Goal: Information Seeking & Learning: Check status

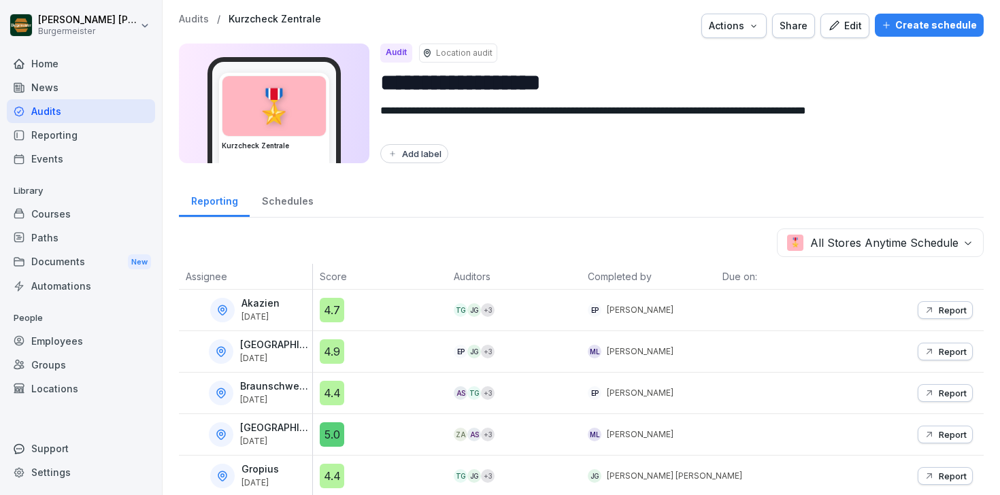
scroll to position [133, 0]
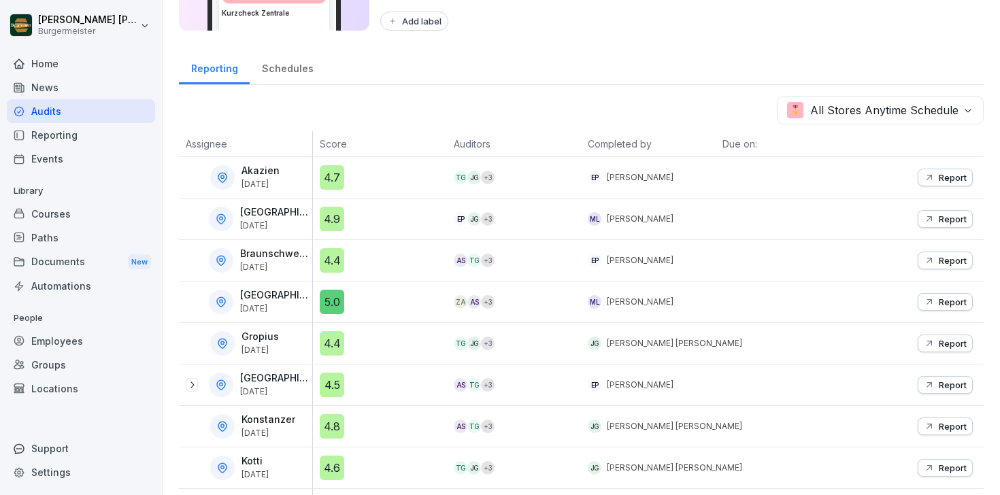
click at [271, 67] on div "Schedules" at bounding box center [287, 67] width 75 height 35
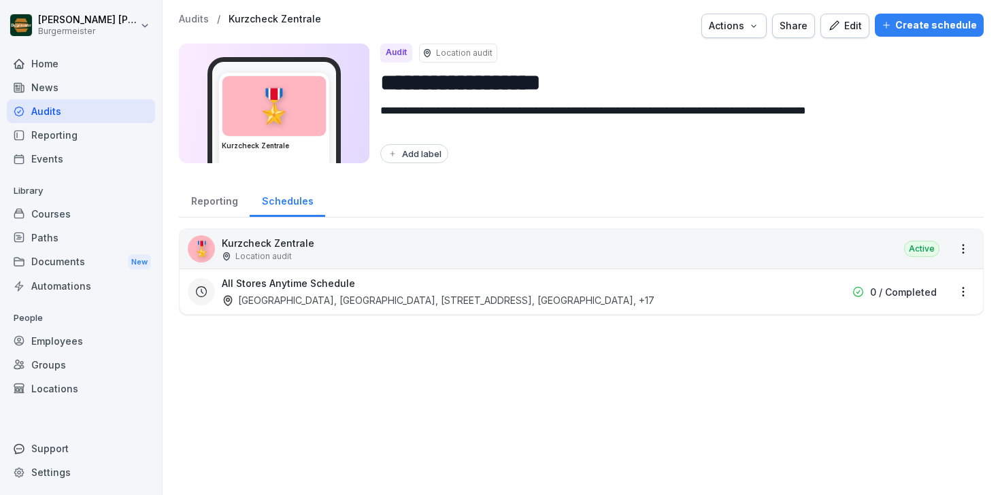
click at [194, 22] on p "Audits" at bounding box center [194, 20] width 30 height 12
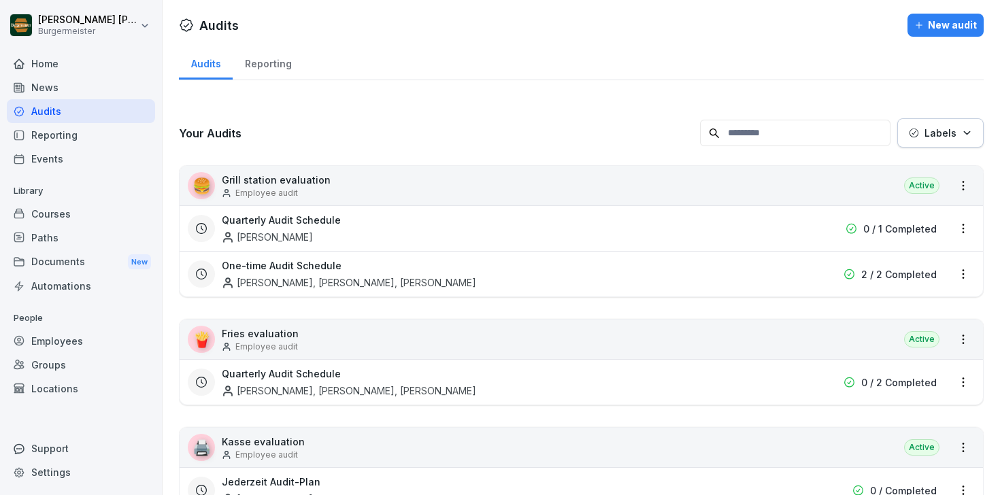
click at [49, 109] on div "Audits" at bounding box center [81, 111] width 148 height 24
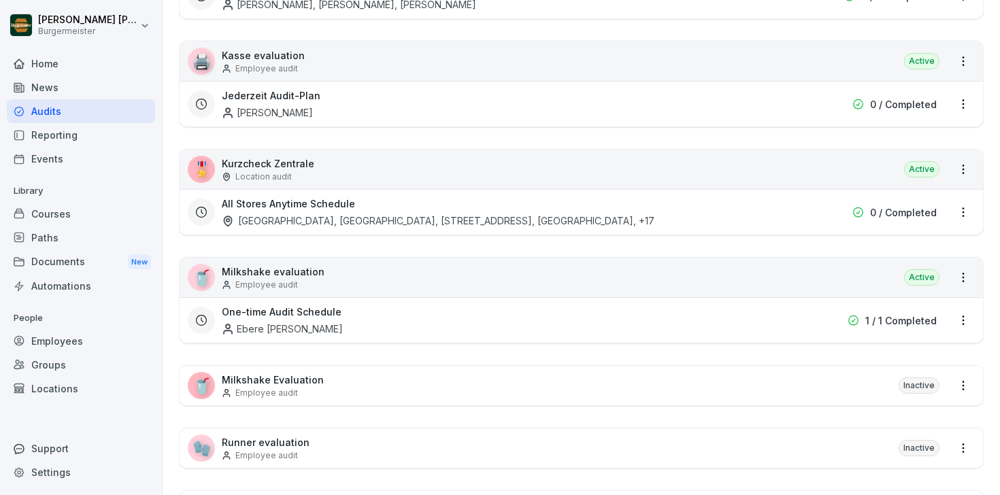
scroll to position [373, 0]
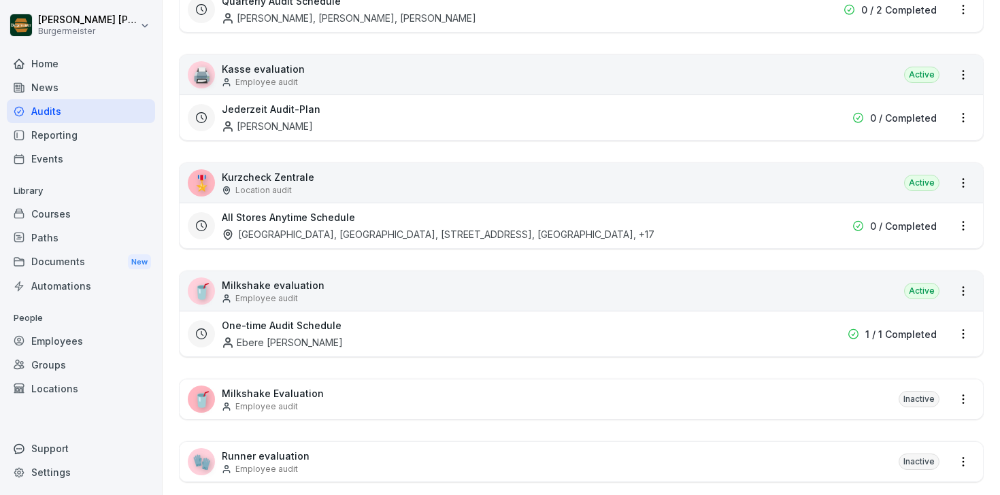
click at [292, 238] on div "[GEOGRAPHIC_DATA], [GEOGRAPHIC_DATA], [STREET_ADDRESS], [GEOGRAPHIC_DATA] , +17" at bounding box center [438, 234] width 432 height 14
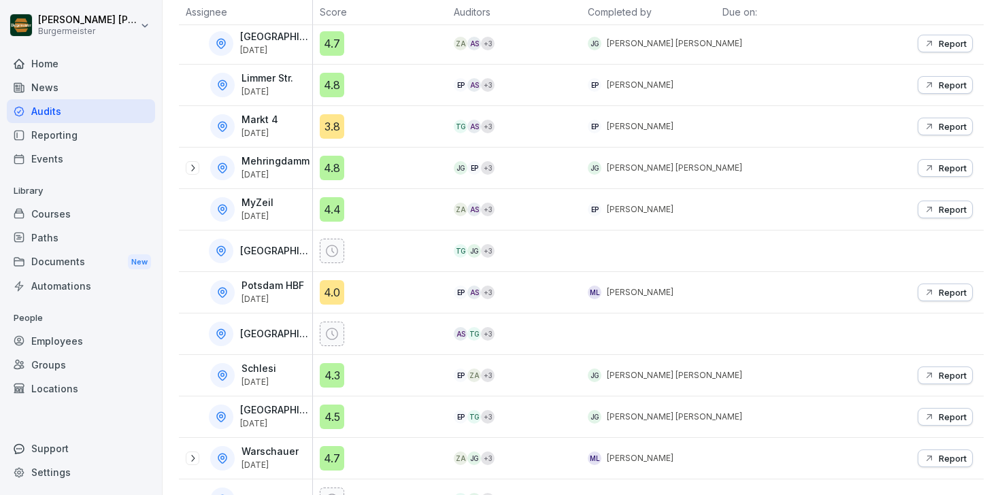
scroll to position [638, 0]
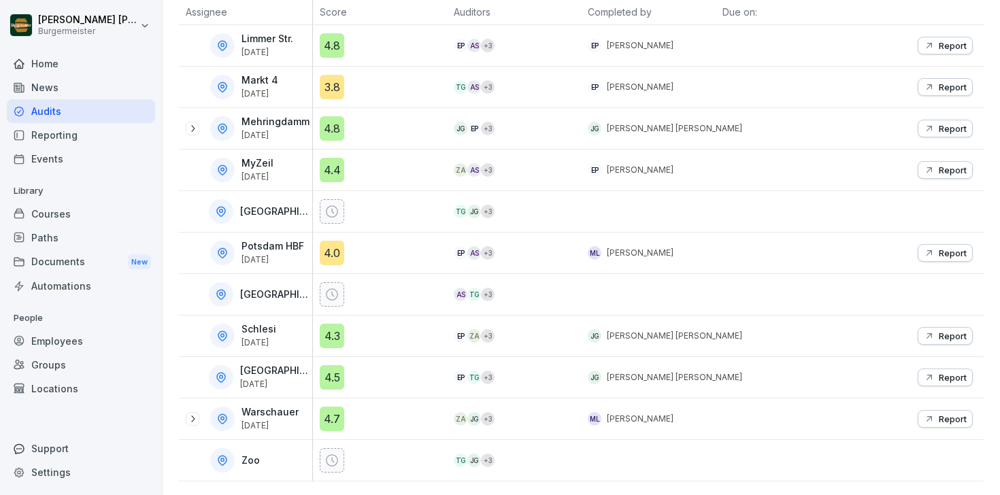
click at [289, 241] on p "Potsdam HBF" at bounding box center [272, 247] width 63 height 12
click at [331, 245] on div "4.0" at bounding box center [332, 253] width 24 height 24
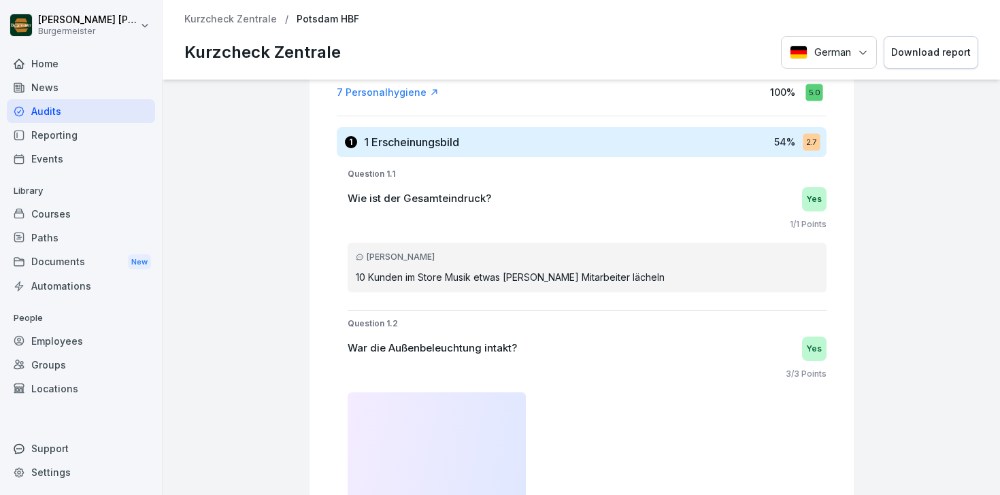
scroll to position [394, 0]
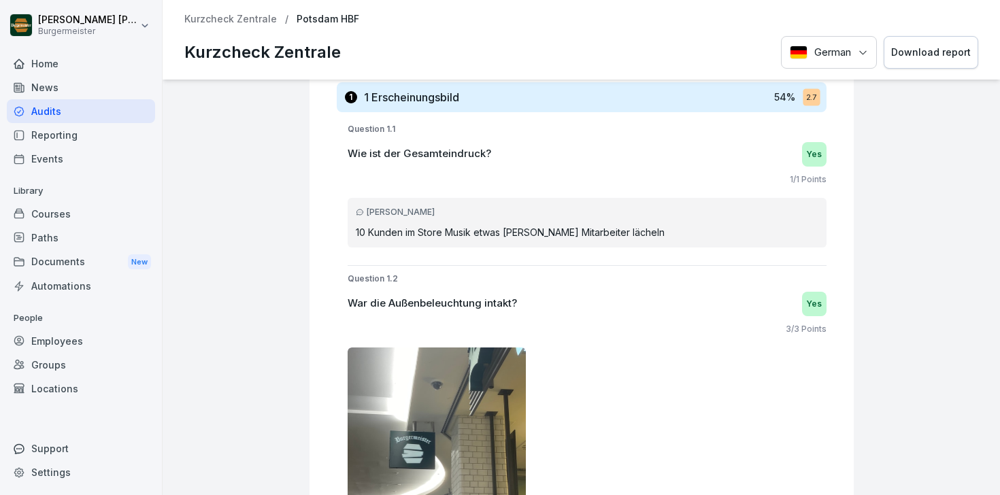
click at [254, 18] on p "Kurzcheck Zentrale" at bounding box center [230, 20] width 92 height 12
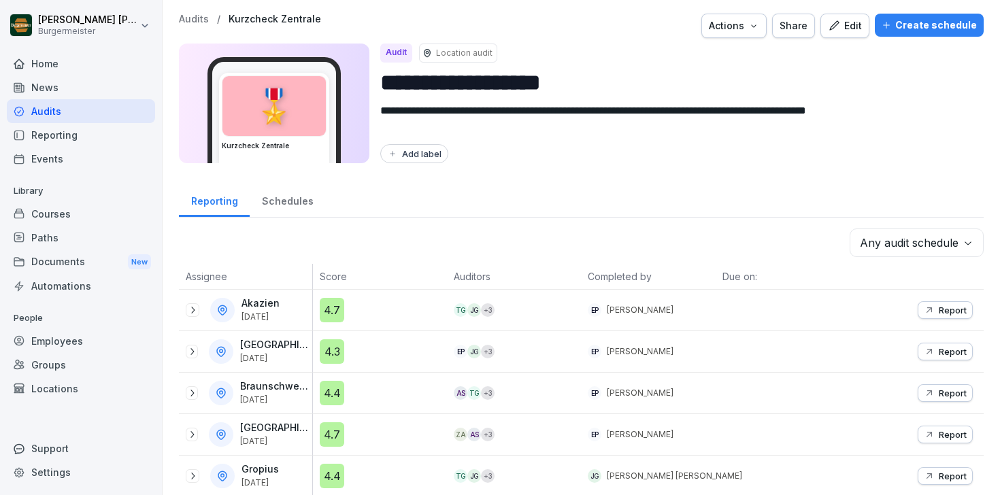
scroll to position [638, 0]
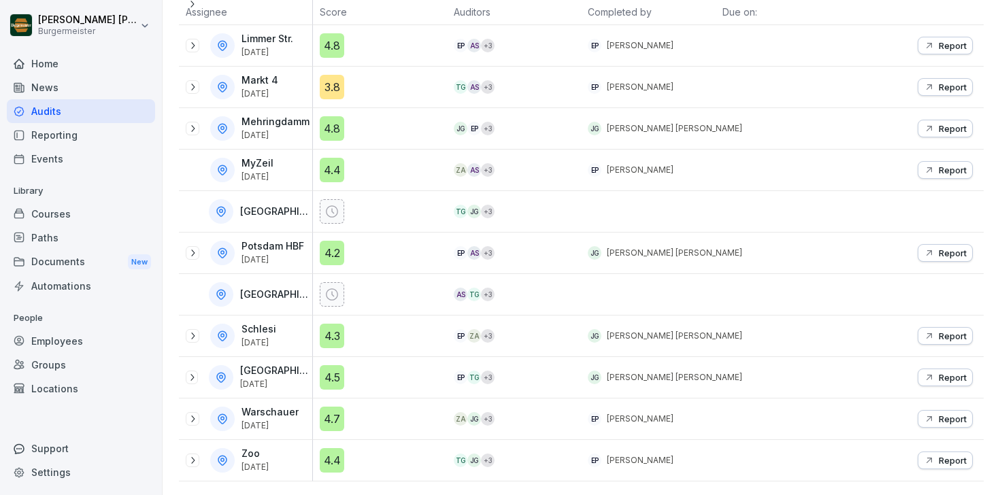
click at [336, 80] on div "3.8" at bounding box center [332, 87] width 24 height 24
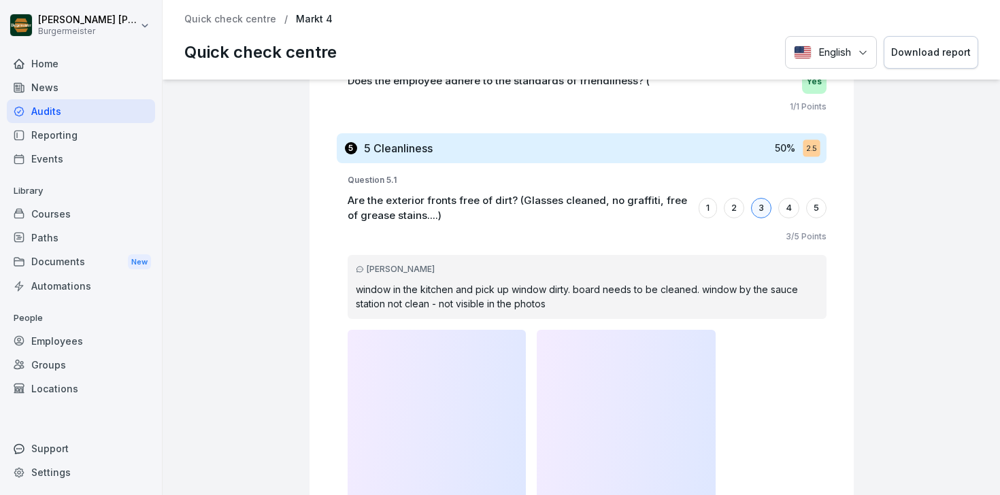
scroll to position [5109, 0]
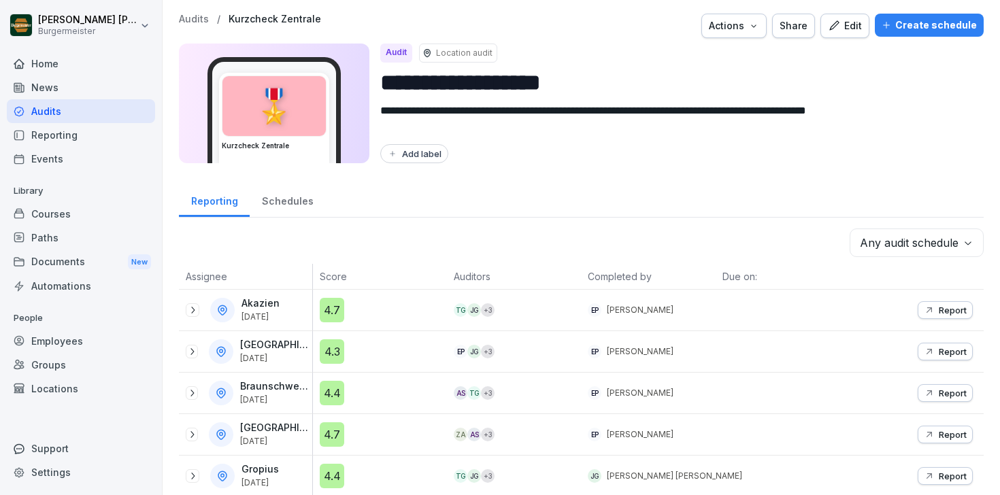
scroll to position [638, 0]
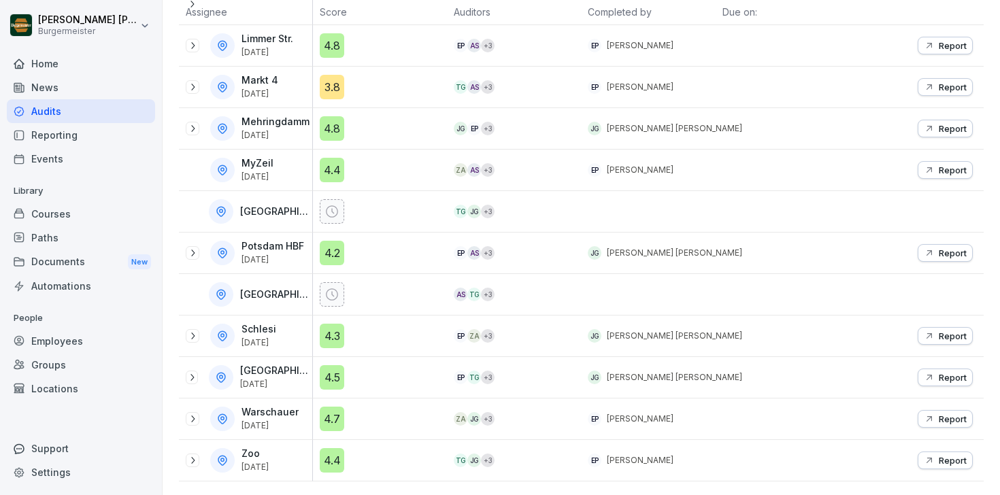
click at [192, 254] on icon at bounding box center [192, 253] width 11 height 11
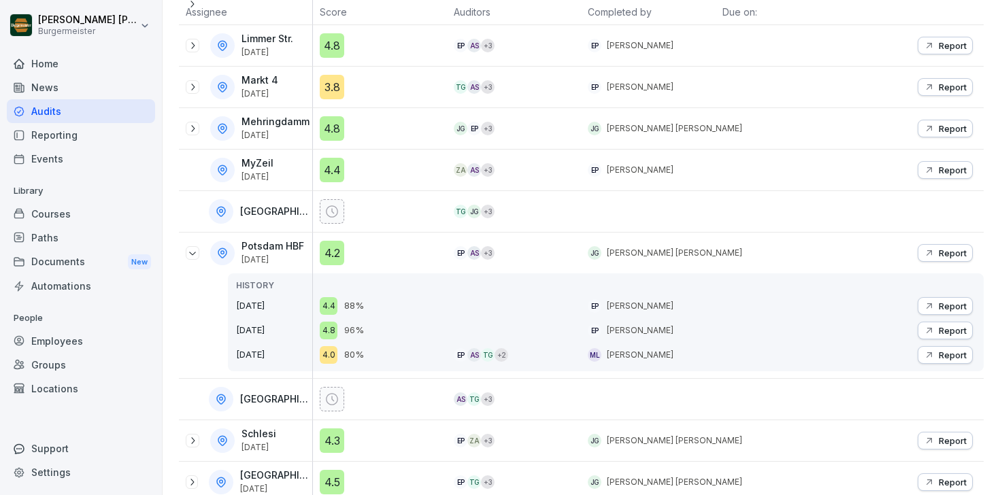
click at [333, 355] on div "4.0" at bounding box center [329, 355] width 18 height 18
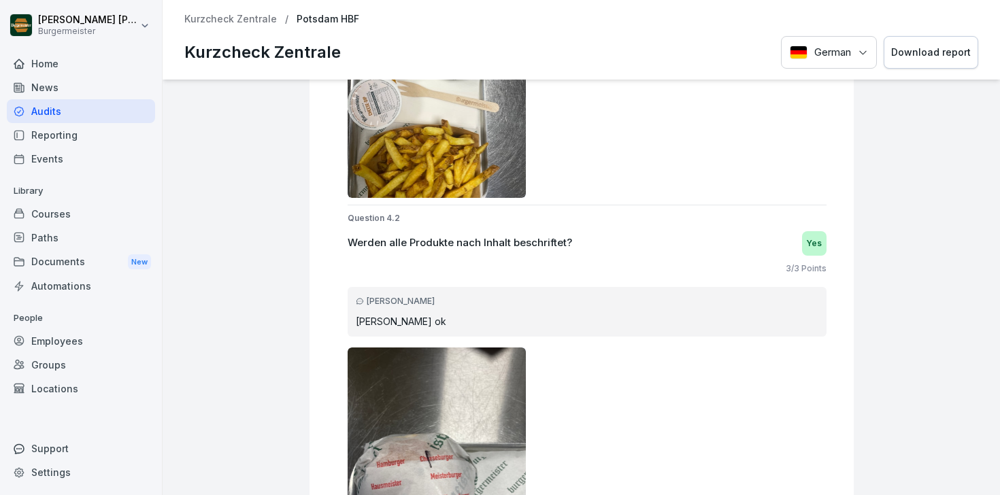
scroll to position [3759, 0]
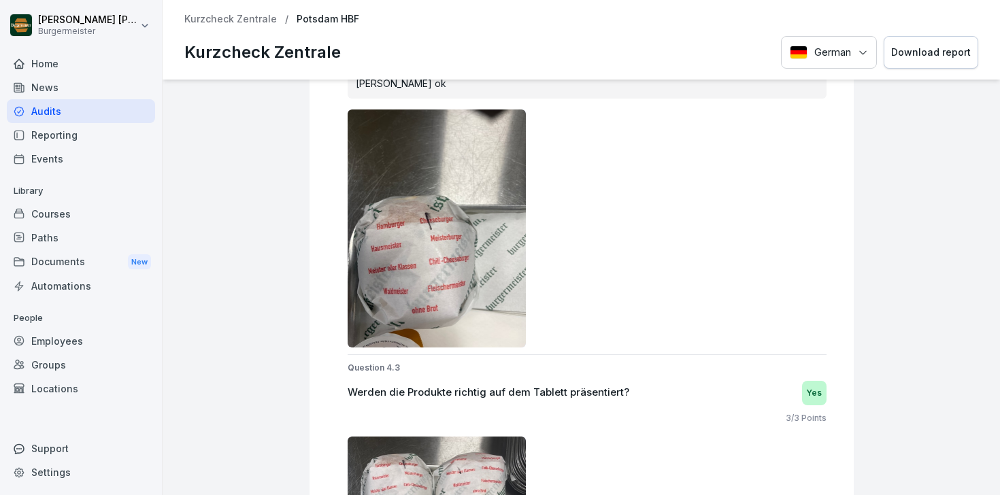
click at [58, 71] on div "Home" at bounding box center [81, 64] width 148 height 24
